Goal: Navigation & Orientation: Find specific page/section

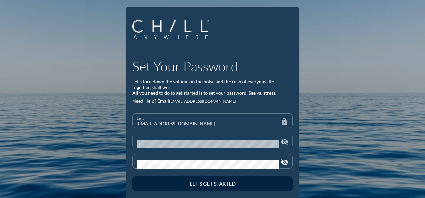
scroll to position [15, 0]
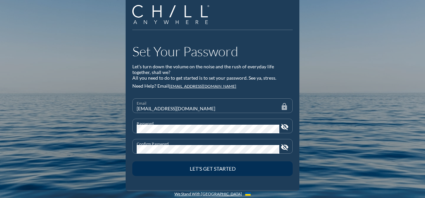
click at [188, 168] on div "Let’s Get Started" at bounding box center [212, 169] width 137 height 6
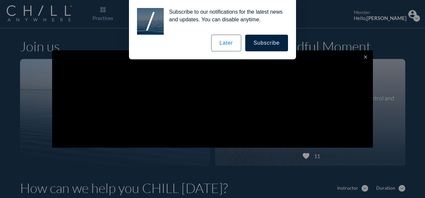
click at [232, 37] on button "Later" at bounding box center [226, 43] width 30 height 17
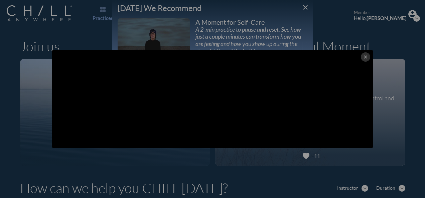
click at [362, 56] on icon "close" at bounding box center [364, 56] width 5 height 5
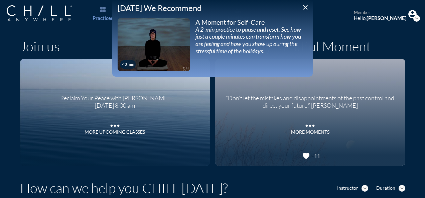
click at [303, 5] on icon "close" at bounding box center [305, 7] width 8 height 8
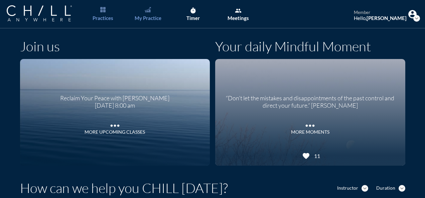
click at [152, 14] on link "My Practice" at bounding box center [147, 14] width 35 height 28
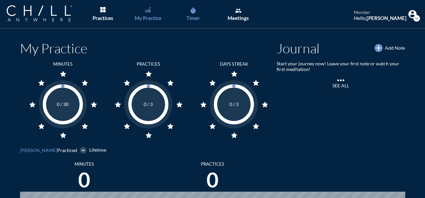
scroll to position [302, 419]
click at [195, 10] on icon "timer" at bounding box center [193, 10] width 7 height 7
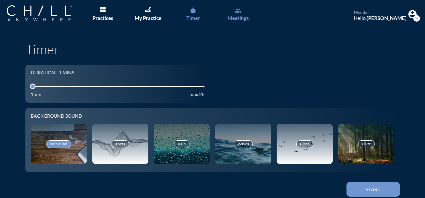
click at [230, 13] on link "group Meetings" at bounding box center [237, 14] width 35 height 28
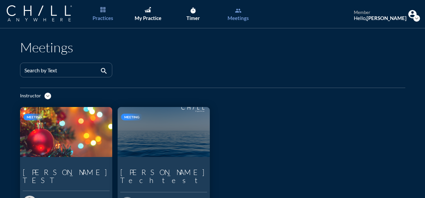
click at [103, 11] on img "Main menu" at bounding box center [102, 9] width 5 height 5
